Goal: Transaction & Acquisition: Purchase product/service

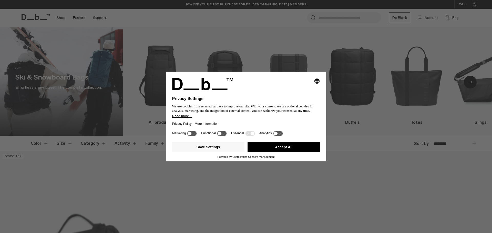
click at [285, 148] on button "Accept All" at bounding box center [283, 147] width 72 height 10
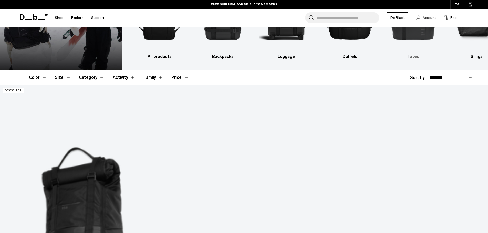
scroll to position [51, 0]
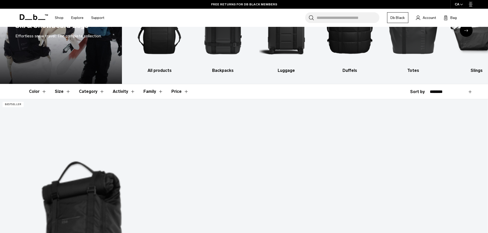
click at [101, 92] on button "Category" at bounding box center [92, 91] width 26 height 15
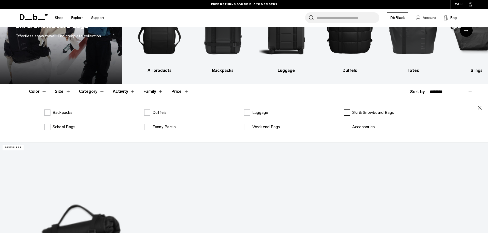
click at [347, 113] on label "Ski & Snowboard Bags" at bounding box center [369, 113] width 50 height 6
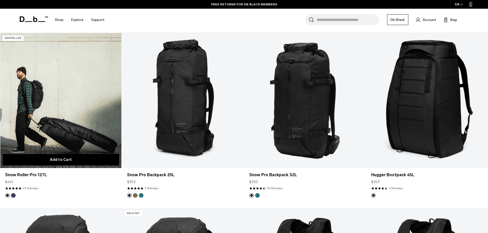
scroll to position [179, 0]
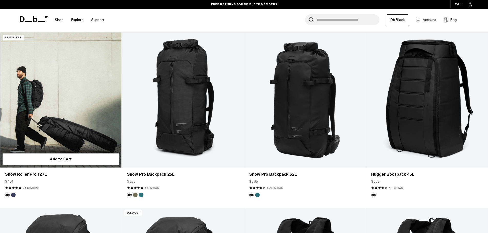
click at [57, 108] on link "Snow Roller Pro 127L" at bounding box center [61, 100] width 122 height 135
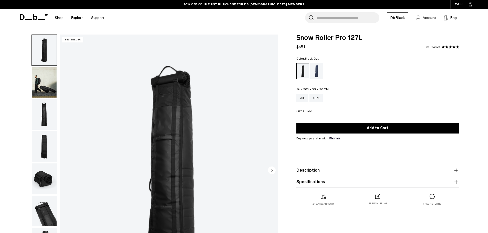
click at [48, 84] on img "button" at bounding box center [44, 82] width 25 height 31
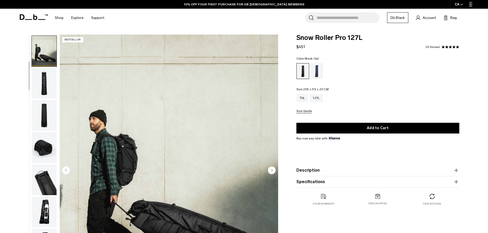
scroll to position [32, 0]
click at [43, 83] on img "button" at bounding box center [44, 82] width 25 height 31
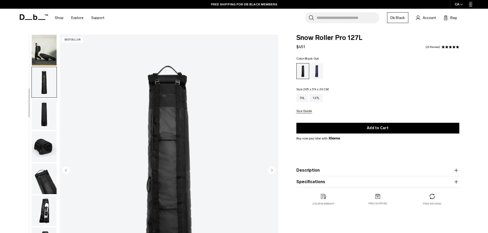
scroll to position [48, 0]
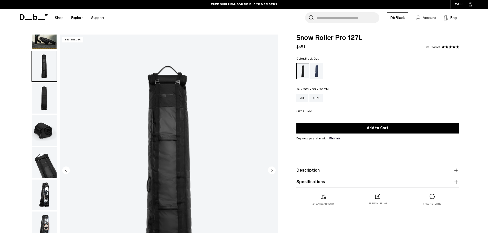
click at [43, 106] on img "button" at bounding box center [44, 98] width 25 height 31
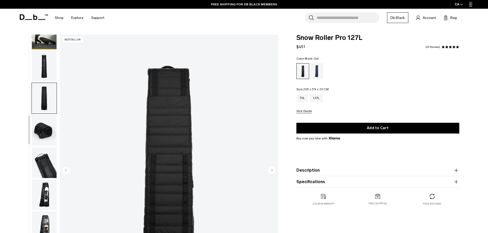
click at [40, 129] on img "button" at bounding box center [44, 130] width 25 height 31
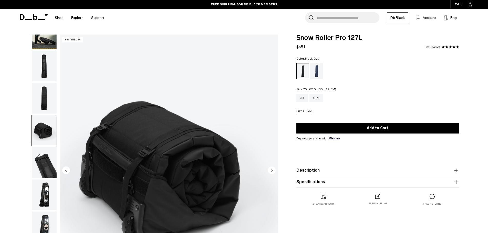
click at [305, 99] on div "70L" at bounding box center [302, 98] width 12 height 8
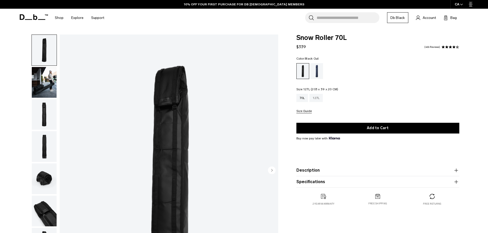
click at [315, 99] on div "127L" at bounding box center [315, 98] width 13 height 8
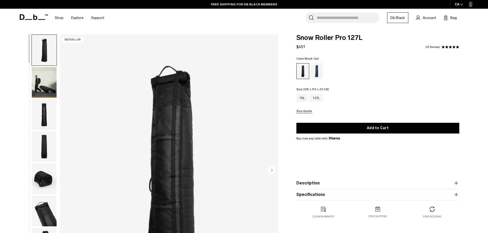
scroll to position [26, 0]
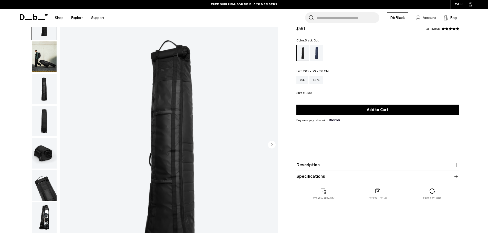
click at [457, 165] on icon "button" at bounding box center [456, 165] width 6 height 6
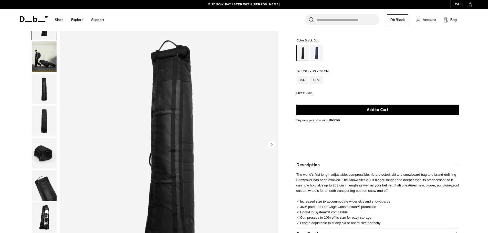
scroll to position [51, 0]
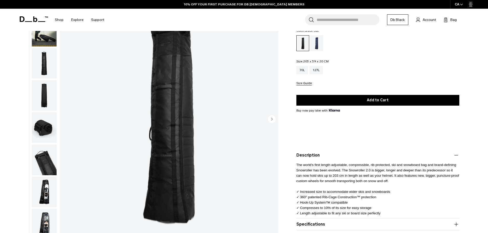
click at [39, 127] on img "button" at bounding box center [44, 127] width 25 height 31
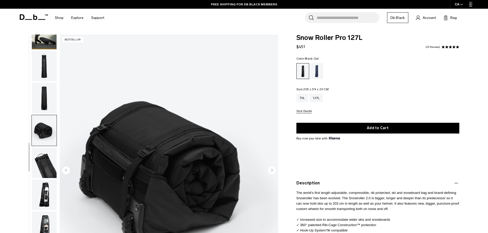
scroll to position [23, 0]
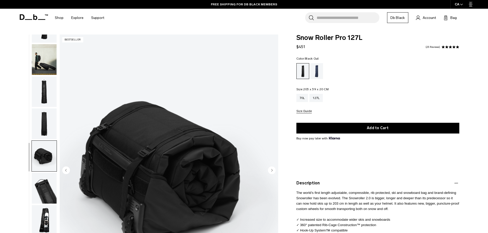
click at [44, 126] on img "button" at bounding box center [44, 124] width 25 height 31
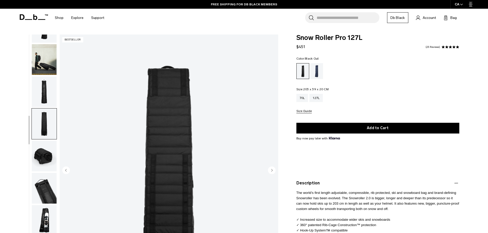
scroll to position [48, 0]
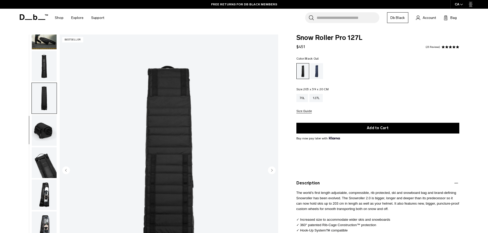
click at [44, 136] on img "button" at bounding box center [44, 130] width 25 height 31
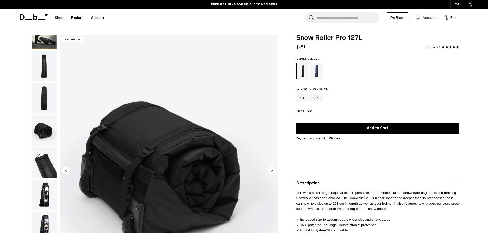
click at [44, 166] on img "button" at bounding box center [44, 163] width 25 height 31
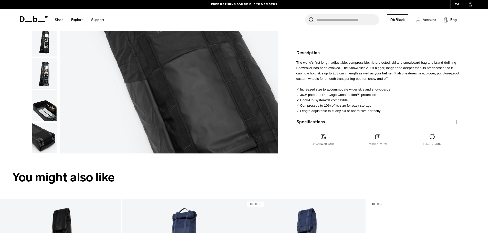
scroll to position [77, 0]
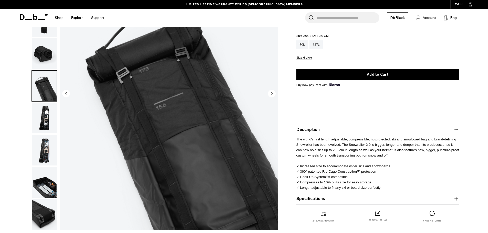
click at [39, 117] on img "button" at bounding box center [44, 118] width 25 height 31
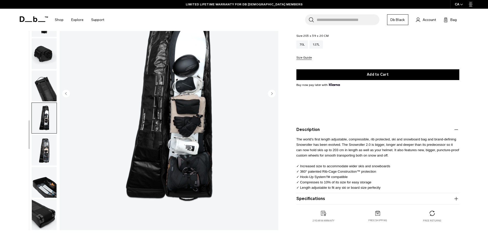
click at [47, 149] on img "button" at bounding box center [44, 150] width 25 height 31
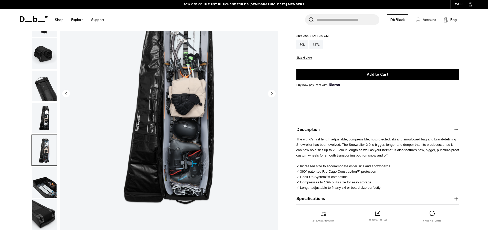
drag, startPoint x: 50, startPoint y: 183, endPoint x: 49, endPoint y: 187, distance: 3.8
click at [49, 184] on img "button" at bounding box center [44, 182] width 25 height 31
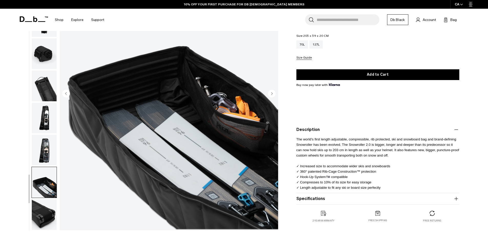
click at [47, 207] on img "button" at bounding box center [44, 214] width 25 height 31
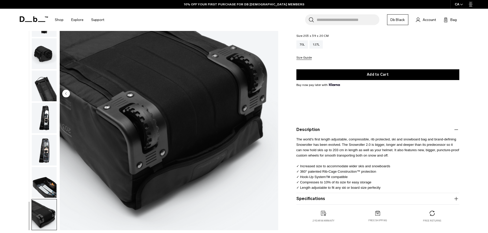
click at [44, 185] on img "button" at bounding box center [44, 182] width 25 height 31
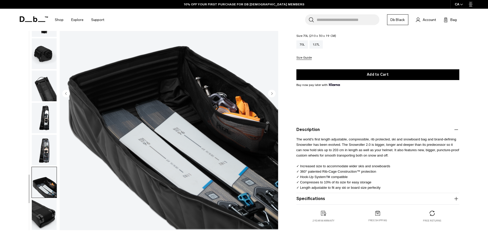
drag, startPoint x: 303, startPoint y: 44, endPoint x: 294, endPoint y: 59, distance: 17.8
click at [303, 44] on div "70L" at bounding box center [302, 44] width 12 height 8
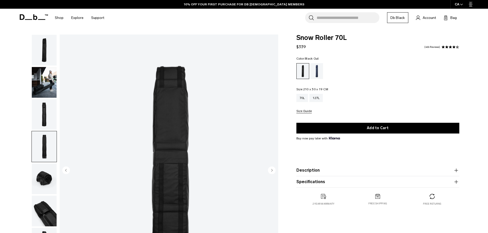
click at [36, 172] on img "button" at bounding box center [44, 179] width 25 height 31
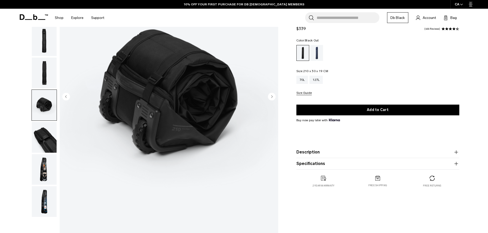
scroll to position [77, 0]
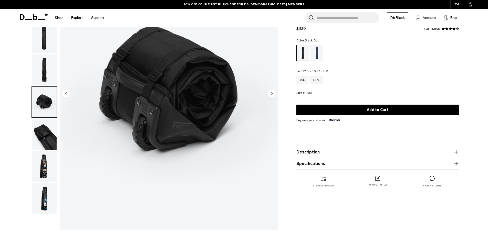
click at [43, 135] on img "button" at bounding box center [44, 134] width 25 height 31
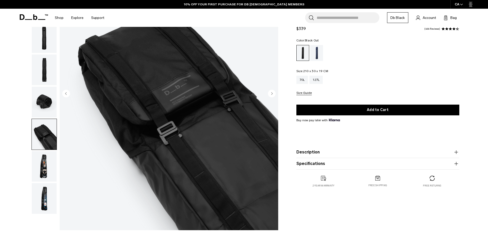
click at [43, 165] on img "button" at bounding box center [44, 166] width 25 height 31
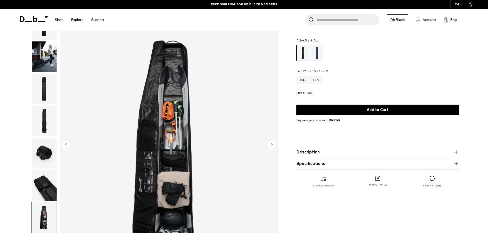
scroll to position [102, 0]
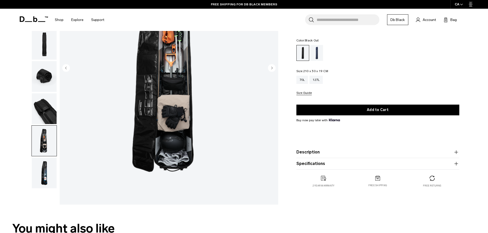
click at [44, 169] on img "button" at bounding box center [44, 173] width 25 height 31
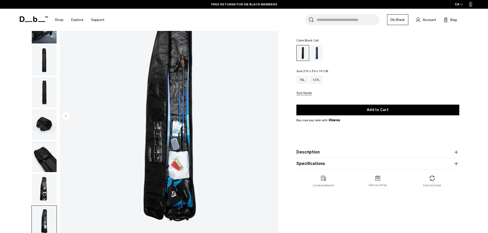
scroll to position [51, 0]
